Goal: Information Seeking & Learning: Learn about a topic

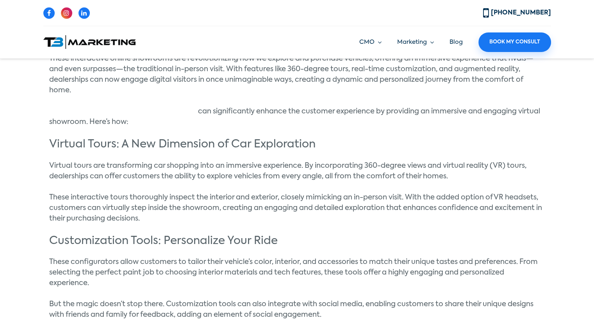
scroll to position [531, 0]
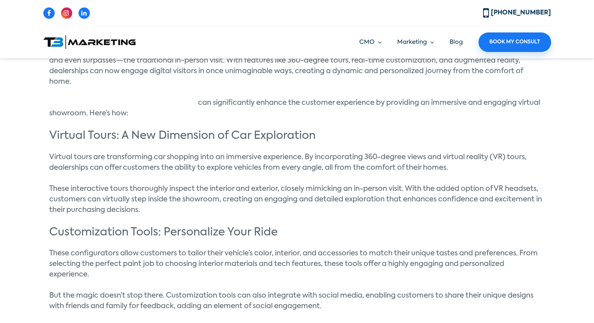
click at [54, 155] on span "Virtual tours are transforming car shopping into an immersive experience. By in…" at bounding box center [287, 163] width 477 height 18
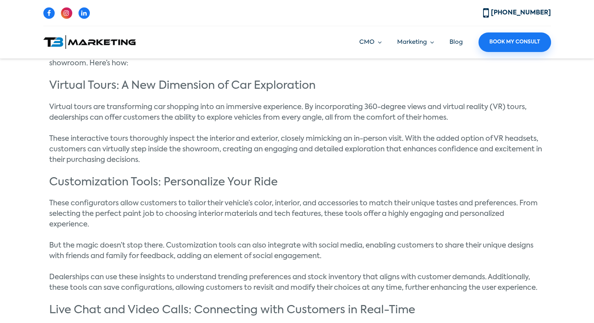
scroll to position [581, 0]
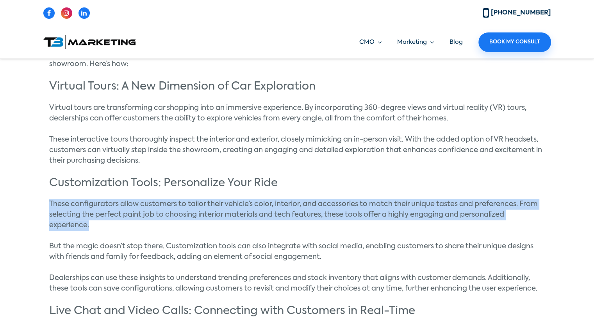
drag, startPoint x: 45, startPoint y: 206, endPoint x: 127, endPoint y: 227, distance: 83.9
copy span "These configurators allow customers to tailor their vehicle’s color, interior, …"
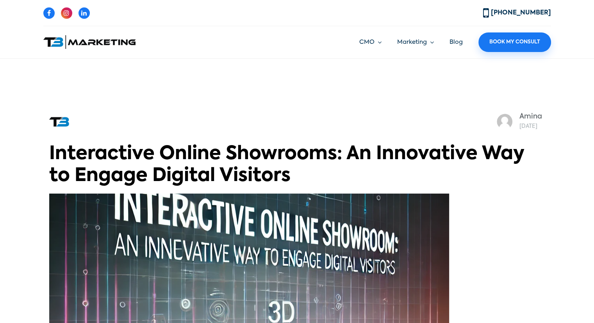
scroll to position [1195, 0]
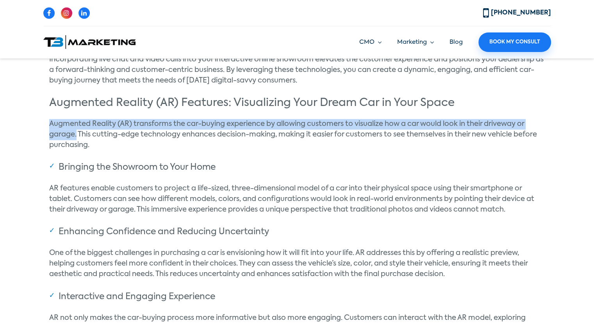
drag, startPoint x: 47, startPoint y: 122, endPoint x: 77, endPoint y: 136, distance: 32.7
copy span "Augmented Reality (AR) transforms the car-buying experience by allowing custome…"
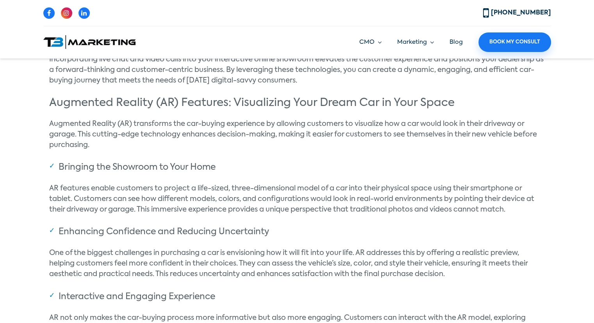
scroll to position [708, 0]
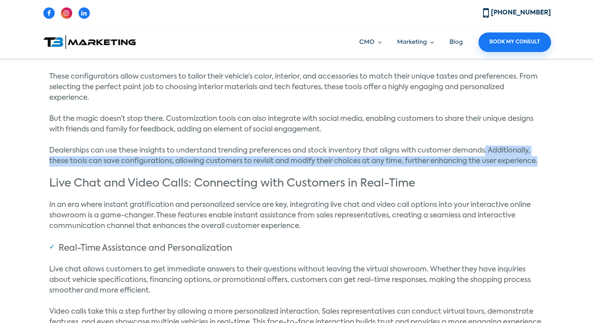
drag, startPoint x: 486, startPoint y: 149, endPoint x: 550, endPoint y: 164, distance: 65.9
copy span ". Additionally, these tools can save configurations, allowing customers to revi…"
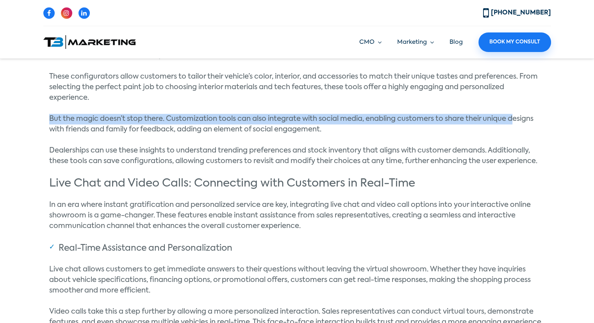
drag, startPoint x: 46, startPoint y: 117, endPoint x: 517, endPoint y: 113, distance: 470.4
click at [506, 116] on span "But the magic doesn’t stop there. Customization tools can also integrate with s…" at bounding box center [291, 124] width 484 height 18
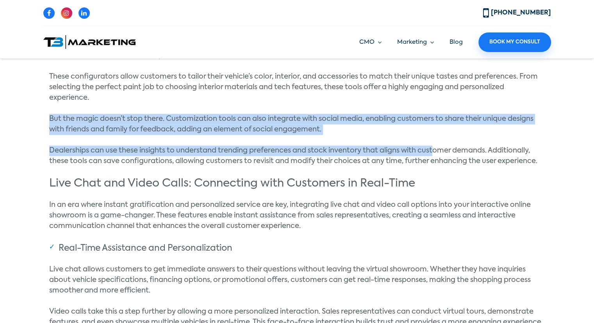
drag, startPoint x: 44, startPoint y: 118, endPoint x: 445, endPoint y: 150, distance: 402.5
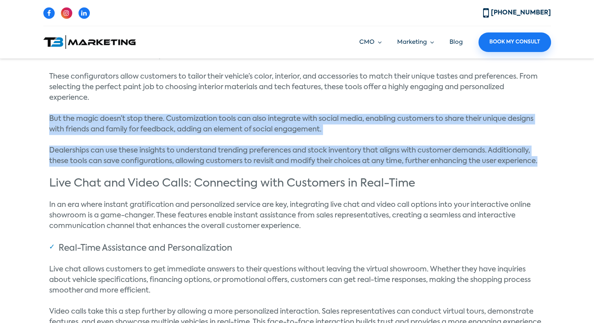
drag, startPoint x: 542, startPoint y: 165, endPoint x: 44, endPoint y: 118, distance: 500.3
copy div "But the magic doesn’t stop there. Customization tools can also integrate with s…"
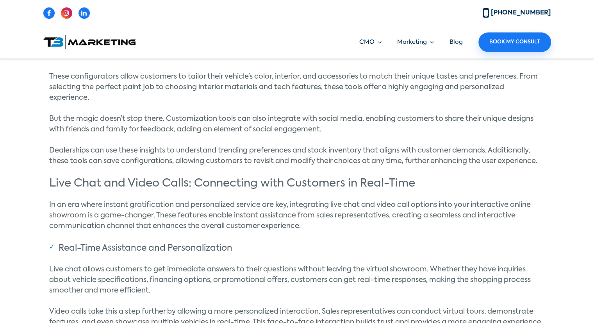
scroll to position [879, 0]
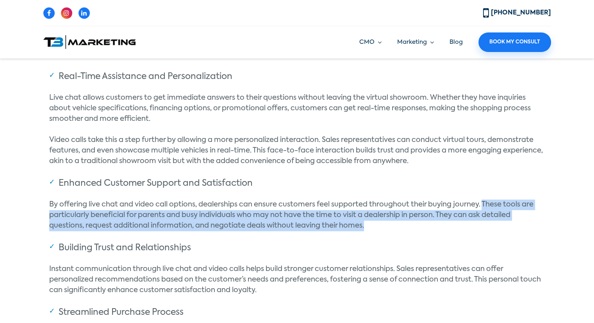
drag, startPoint x: 483, startPoint y: 202, endPoint x: 388, endPoint y: 223, distance: 97.5
click at [388, 223] on p "By offering live chat and video call options, dealerships can ensure customers …" at bounding box center [297, 215] width 496 height 32
copy span "These tools are particularly beneficial for parents and busy individuals who ma…"
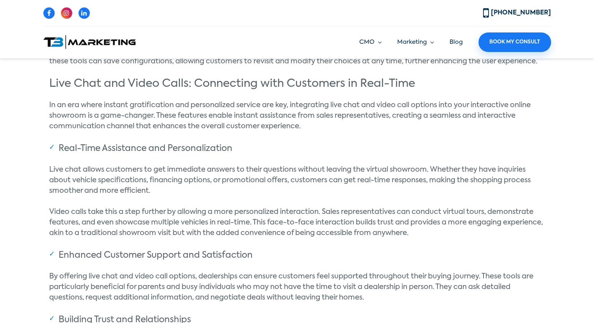
scroll to position [987, 0]
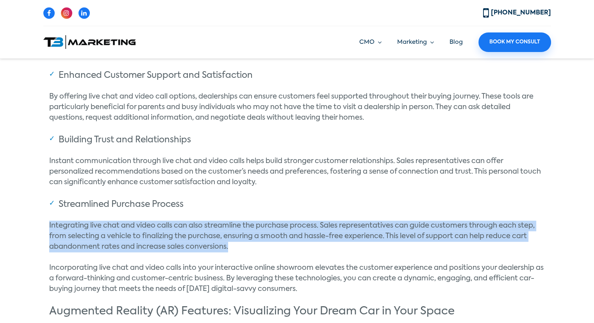
drag, startPoint x: 49, startPoint y: 222, endPoint x: 252, endPoint y: 245, distance: 204.4
click at [252, 245] on p "Integrating live chat and video calls can also streamline the purchase process.…" at bounding box center [297, 236] width 496 height 32
copy span "Integrating live chat and video calls can also streamline the purchase process.…"
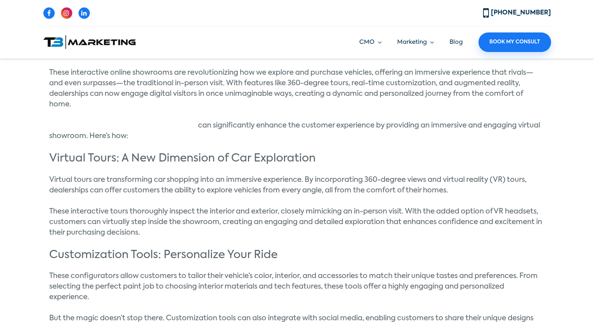
scroll to position [508, 0]
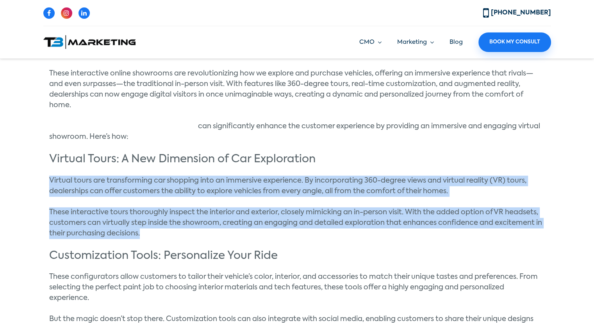
drag, startPoint x: 143, startPoint y: 232, endPoint x: 47, endPoint y: 181, distance: 108.5
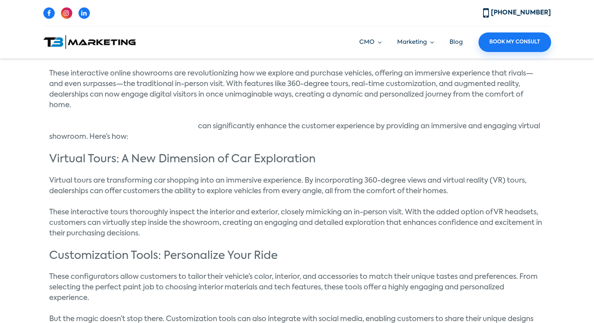
click at [113, 176] on p "Virtual tours are transforming car shopping into an immersive experience. By in…" at bounding box center [297, 185] width 496 height 21
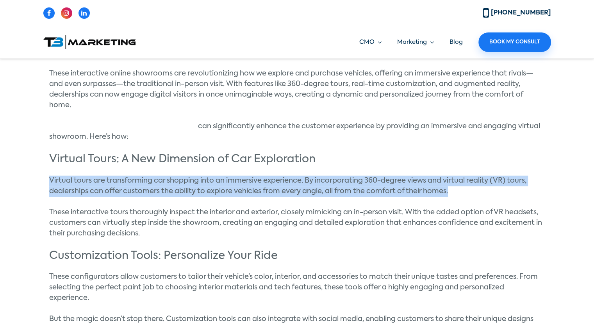
click at [113, 176] on p "Virtual tours are transforming car shopping into an immersive experience. By in…" at bounding box center [297, 185] width 496 height 21
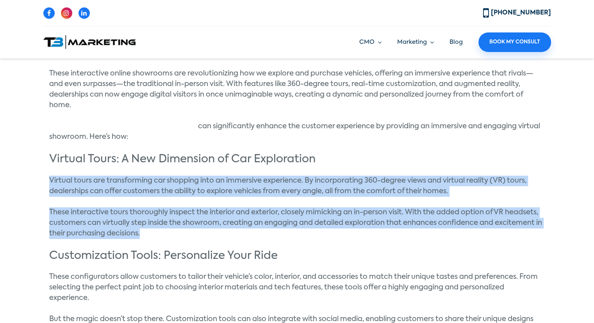
drag, startPoint x: 50, startPoint y: 172, endPoint x: 255, endPoint y: 219, distance: 209.9
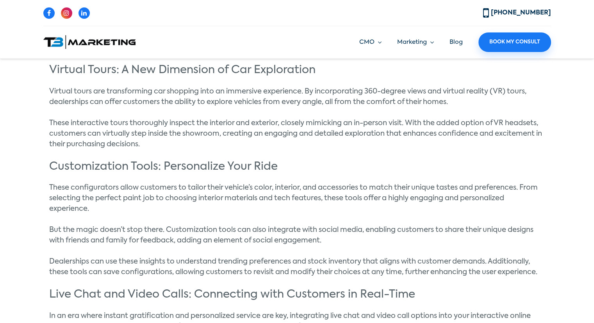
scroll to position [602, 0]
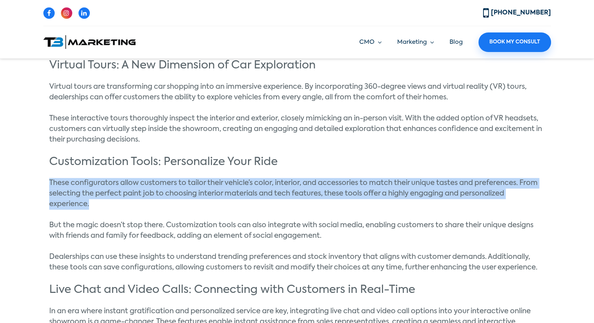
drag, startPoint x: 45, startPoint y: 180, endPoint x: 133, endPoint y: 200, distance: 90.6
copy span "These configurators allow customers to tailor their vehicle’s color, interior, …"
drag, startPoint x: 48, startPoint y: 180, endPoint x: 95, endPoint y: 205, distance: 52.4
click at [95, 205] on p "These configurators allow customers to tailor their vehicle’s color, interior, …" at bounding box center [297, 194] width 496 height 32
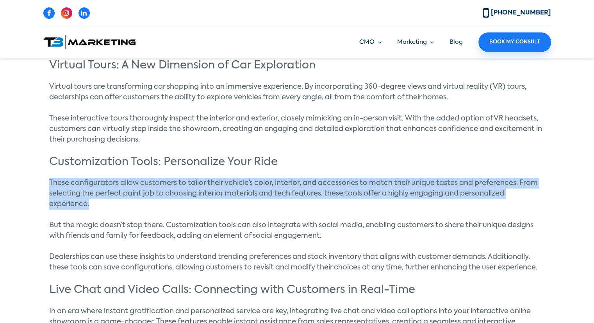
copy span "These configurators allow customers to tailor their vehicle’s color, interior, …"
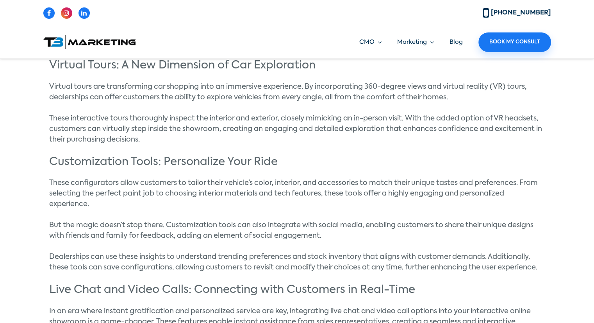
scroll to position [431, 0]
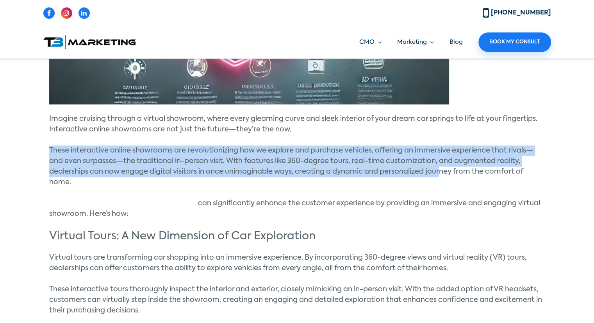
drag, startPoint x: 48, startPoint y: 147, endPoint x: 443, endPoint y: 173, distance: 395.0
click at [436, 173] on span "These interactive online showrooms are revolutionizing how we explore and purch…" at bounding box center [291, 166] width 484 height 39
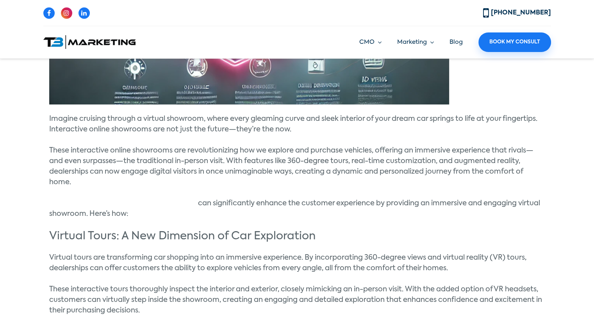
drag, startPoint x: 106, startPoint y: 185, endPoint x: 74, endPoint y: 184, distance: 32.0
click at [74, 184] on p "These interactive online showrooms are revolutionizing how we explore and purch…" at bounding box center [297, 166] width 496 height 42
click at [123, 200] on span "Interactive features on dealership websites" at bounding box center [123, 203] width 149 height 7
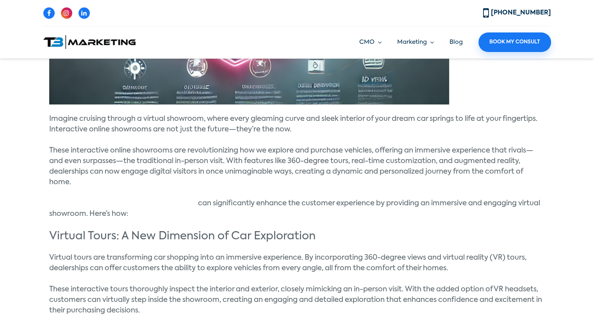
click at [123, 200] on span "Interactive features on dealership websites" at bounding box center [123, 203] width 149 height 7
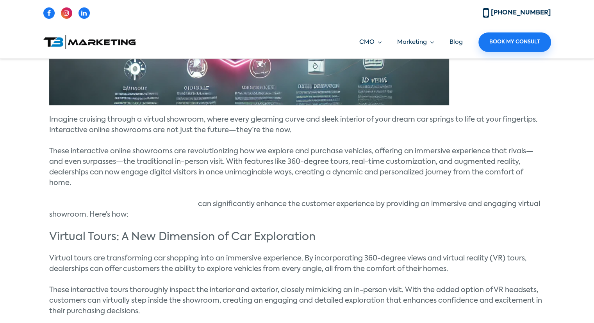
scroll to position [431, 0]
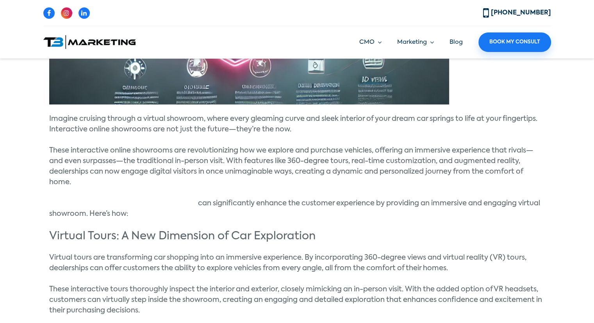
click at [63, 180] on span "These interactive online showrooms are revolutionizing how we explore and purch…" at bounding box center [291, 166] width 484 height 39
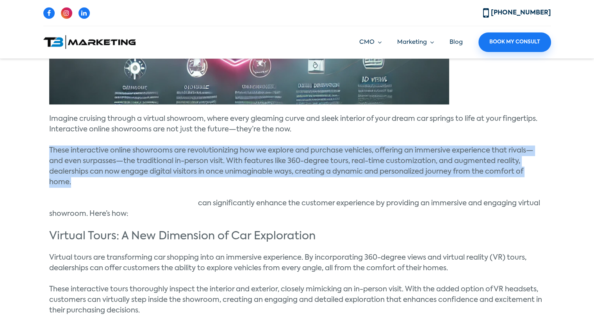
drag, startPoint x: 78, startPoint y: 182, endPoint x: 37, endPoint y: 143, distance: 57.2
copy span "These interactive online showrooms are revolutionizing how we explore and purch…"
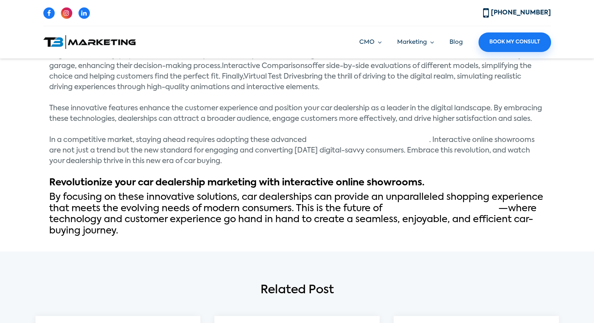
scroll to position [1073, 0]
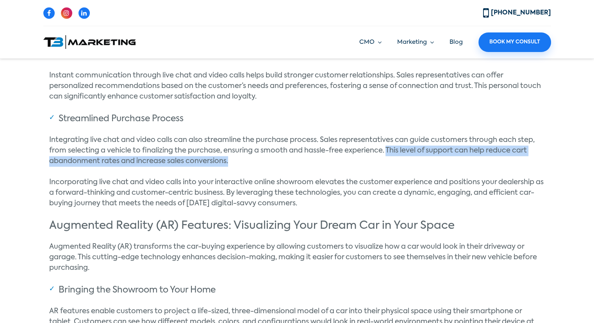
drag, startPoint x: 388, startPoint y: 147, endPoint x: 280, endPoint y: 157, distance: 108.2
click at [280, 157] on p "Integrating live chat and video calls can also streamline the purchase process.…" at bounding box center [297, 151] width 496 height 32
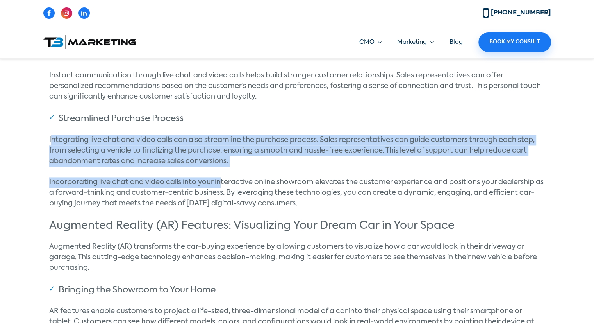
drag, startPoint x: 50, startPoint y: 141, endPoint x: 227, endPoint y: 167, distance: 178.5
click at [237, 157] on p "Integrating live chat and video calls can also streamline the purchase process.…" at bounding box center [297, 151] width 496 height 32
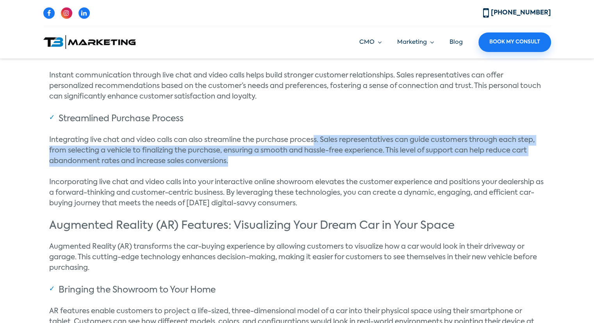
drag, startPoint x: 316, startPoint y: 138, endPoint x: 252, endPoint y: 164, distance: 68.6
click at [252, 164] on p "Integrating live chat and video calls can also streamline the purchase process.…" at bounding box center [297, 151] width 496 height 32
drag, startPoint x: 306, startPoint y: 202, endPoint x: 320, endPoint y: 141, distance: 63.0
copy div "Sales representatives can guide customers through each step, from selecting a v…"
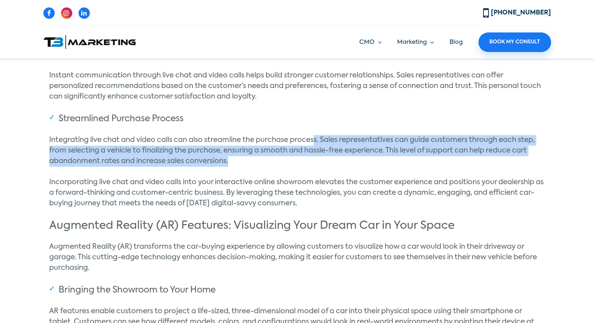
scroll to position [1095, 0]
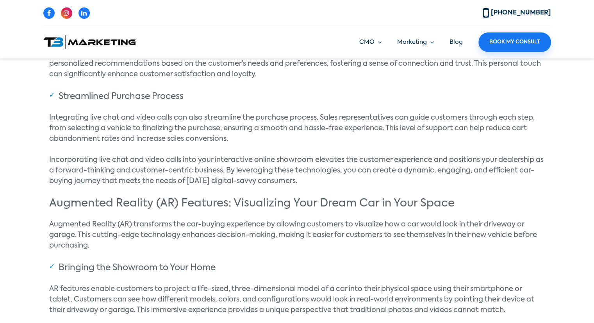
click at [116, 222] on span "Augmented Reality (AR) transforms the car-buying experience by allowing custome…" at bounding box center [293, 235] width 488 height 28
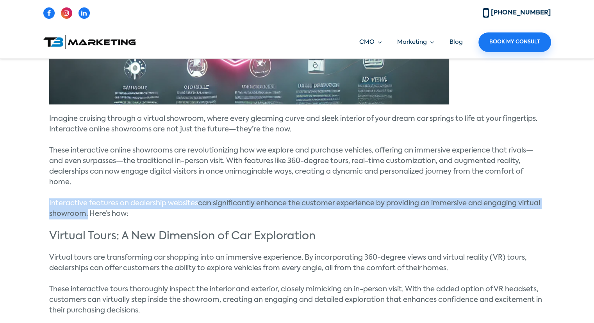
drag, startPoint x: 45, startPoint y: 202, endPoint x: 86, endPoint y: 215, distance: 42.1
copy p "Interactive features on dealership websites can significantly enhance the custo…"
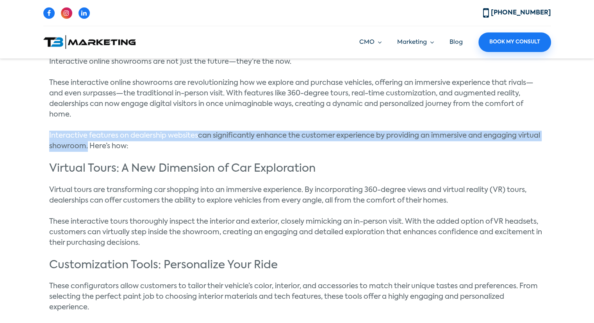
scroll to position [498, 0]
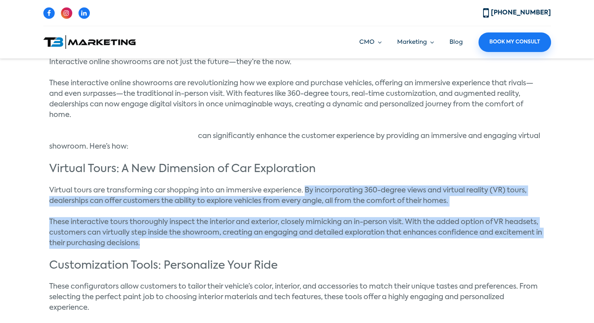
drag, startPoint x: 305, startPoint y: 189, endPoint x: 164, endPoint y: 241, distance: 150.3
copy div "By incorporating 360-degree views and virtual reality (VR) tours, dealerships c…"
